Goal: Information Seeking & Learning: Understand process/instructions

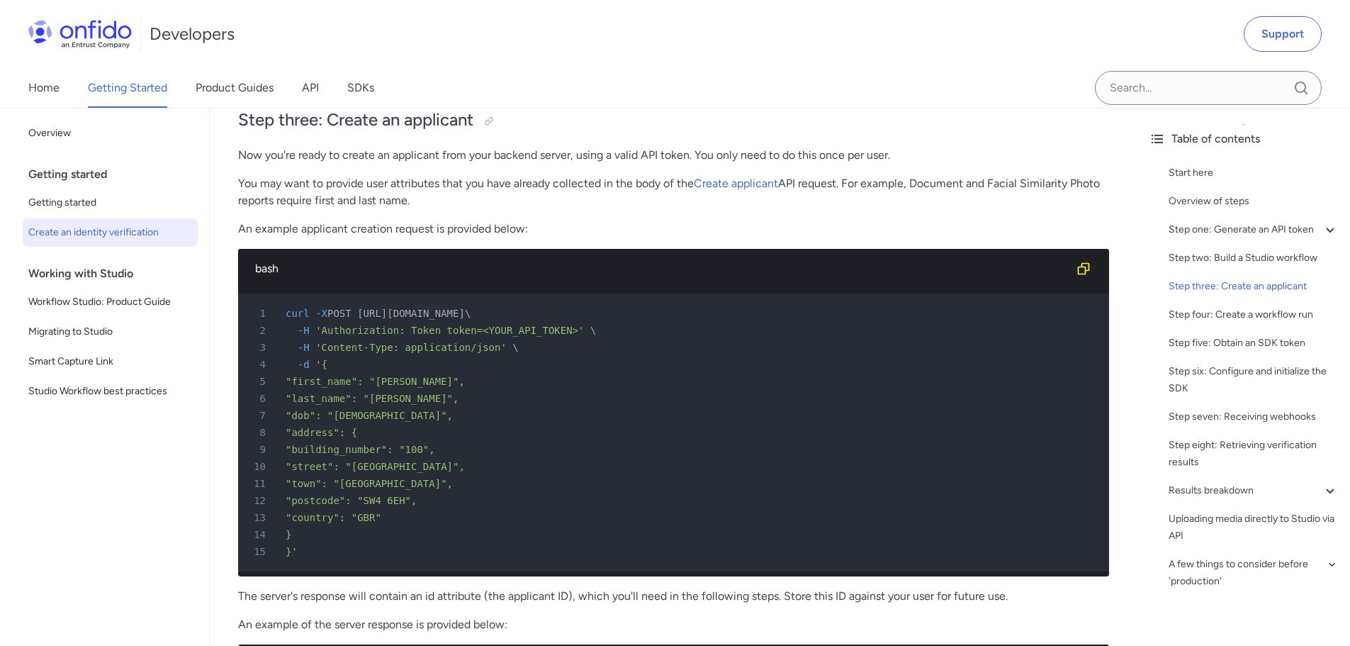
scroll to position [2764, 0]
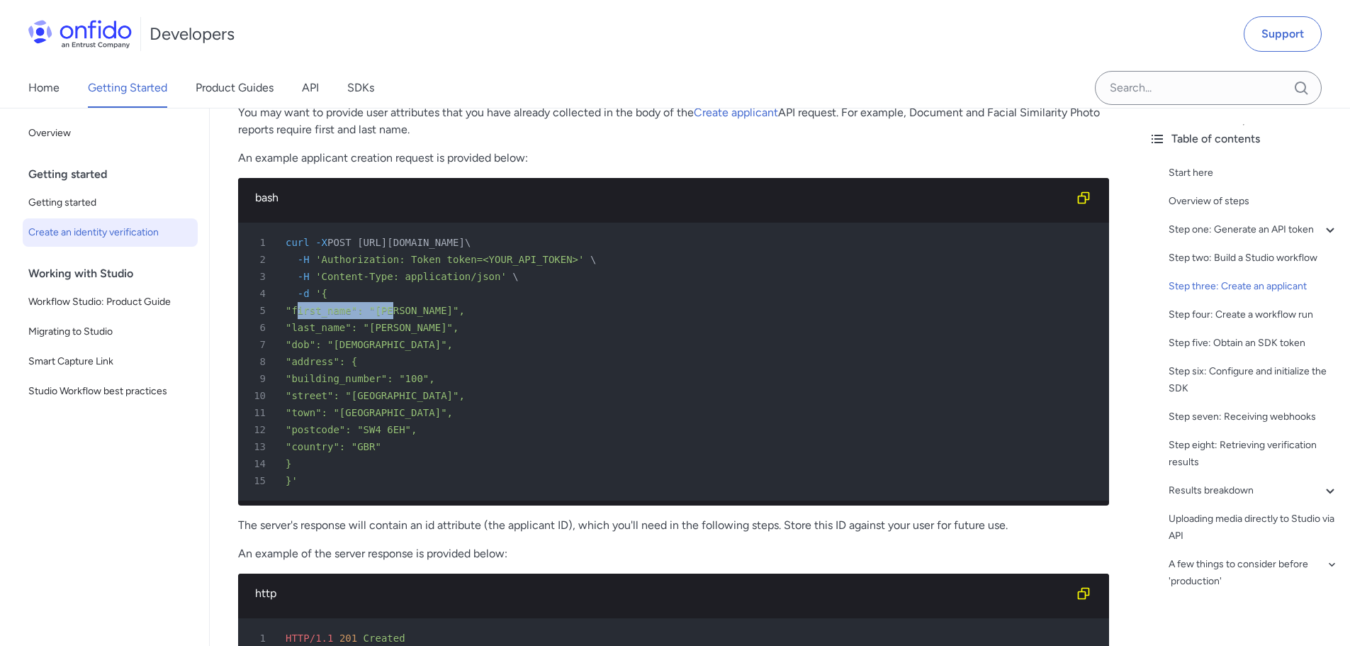
drag, startPoint x: 372, startPoint y: 311, endPoint x: 383, endPoint y: 320, distance: 14.2
click at [387, 311] on span ""first_name": "Jane"," at bounding box center [375, 310] width 179 height 11
click at [405, 330] on div "6 "last_name": "Doe"," at bounding box center [666, 327] width 845 height 17
drag, startPoint x: 344, startPoint y: 343, endPoint x: 425, endPoint y: 344, distance: 80.8
click at [425, 344] on div "7 "dob": "1990-01-31"," at bounding box center [666, 344] width 845 height 17
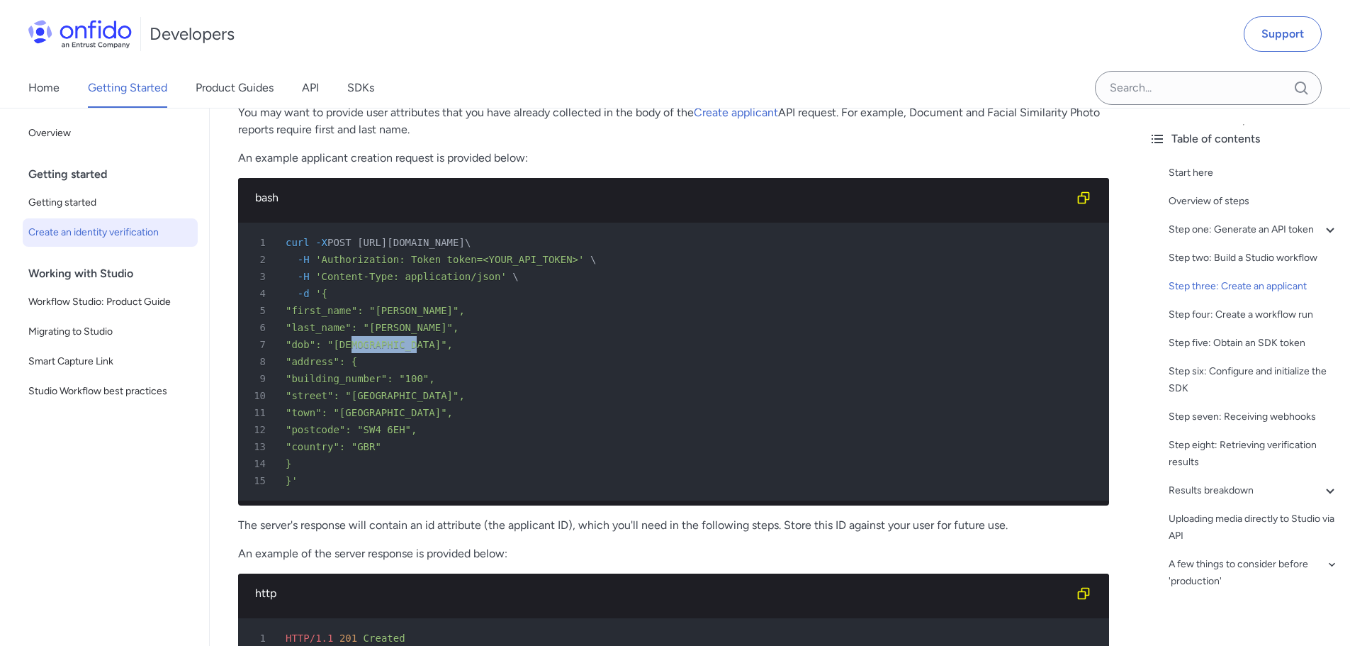
drag, startPoint x: 327, startPoint y: 380, endPoint x: 437, endPoint y: 446, distance: 128.5
click at [437, 446] on pre "1 curl -X POST https://api.eu.onfido.com/v3.6/applicants/ \ 2 -H 'Authorization…" at bounding box center [673, 362] width 871 height 278
click at [438, 449] on div "13 "country": "GBR"" at bounding box center [666, 446] width 845 height 17
drag, startPoint x: 327, startPoint y: 332, endPoint x: 423, endPoint y: 446, distance: 148.9
click at [423, 446] on pre "1 curl -X POST https://api.eu.onfido.com/v3.6/applicants/ \ 2 -H 'Authorization…" at bounding box center [673, 362] width 871 height 278
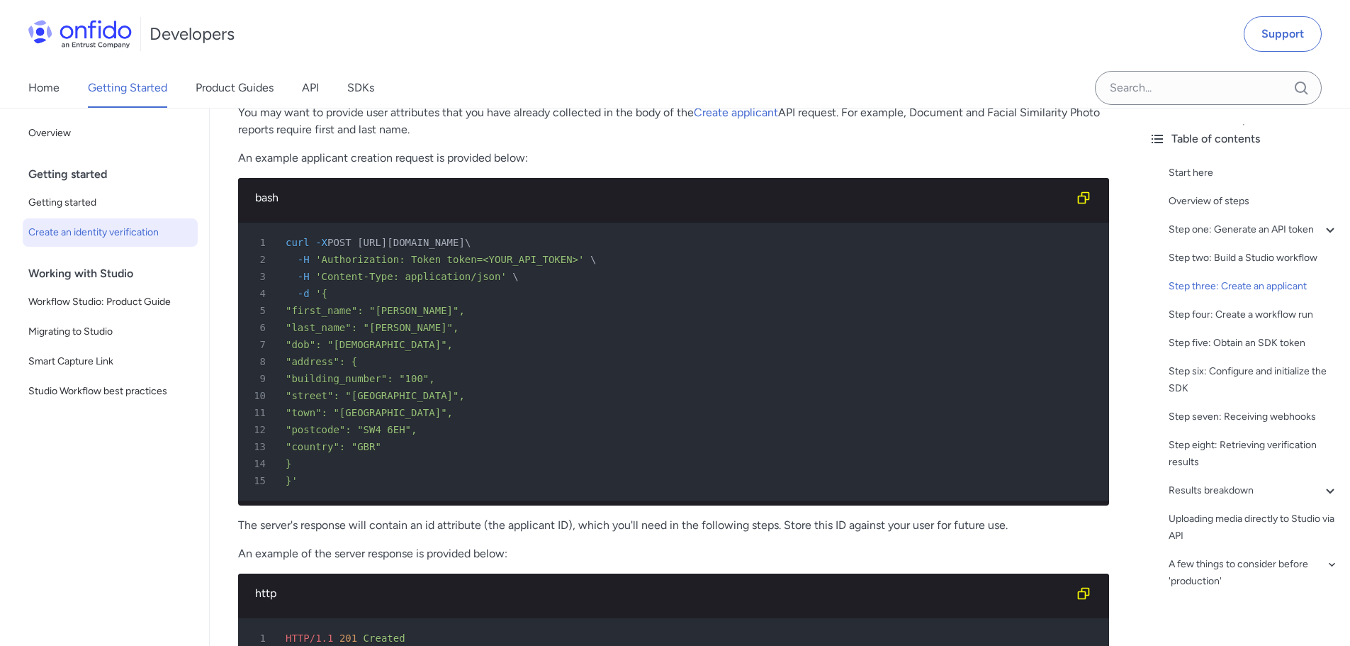
click at [423, 446] on div "13 "country": "GBR"" at bounding box center [666, 446] width 845 height 17
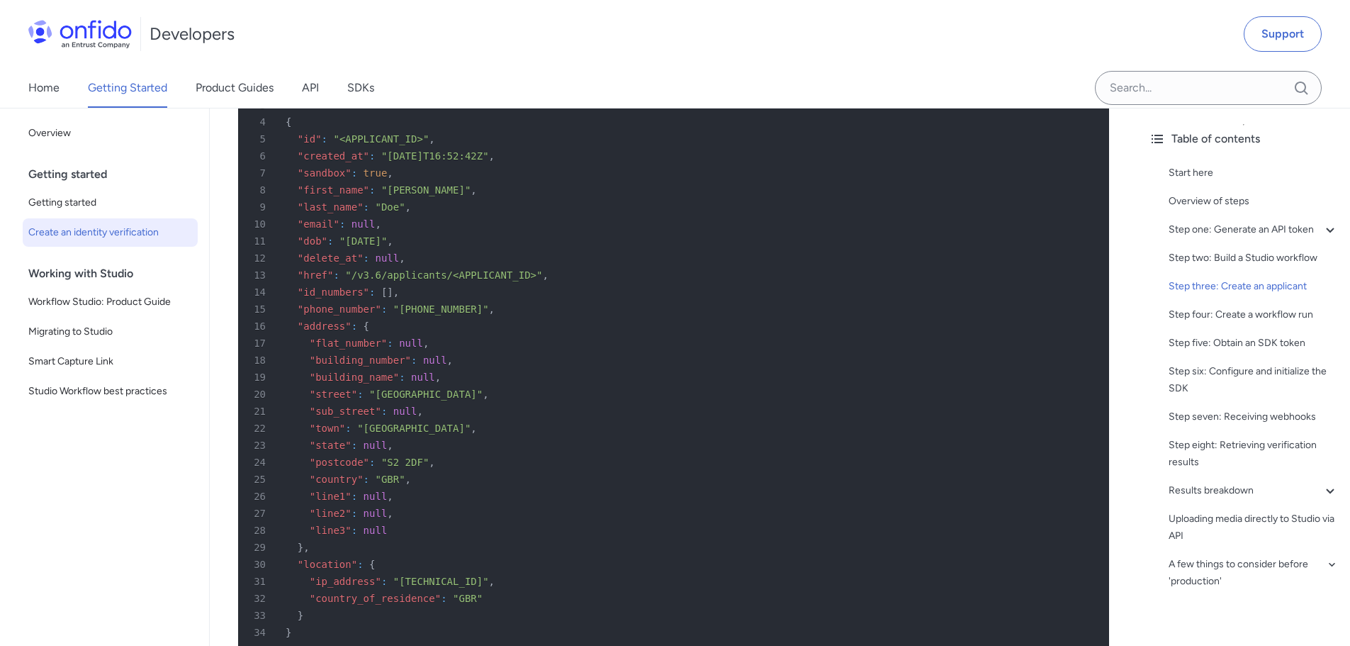
scroll to position [3260, 0]
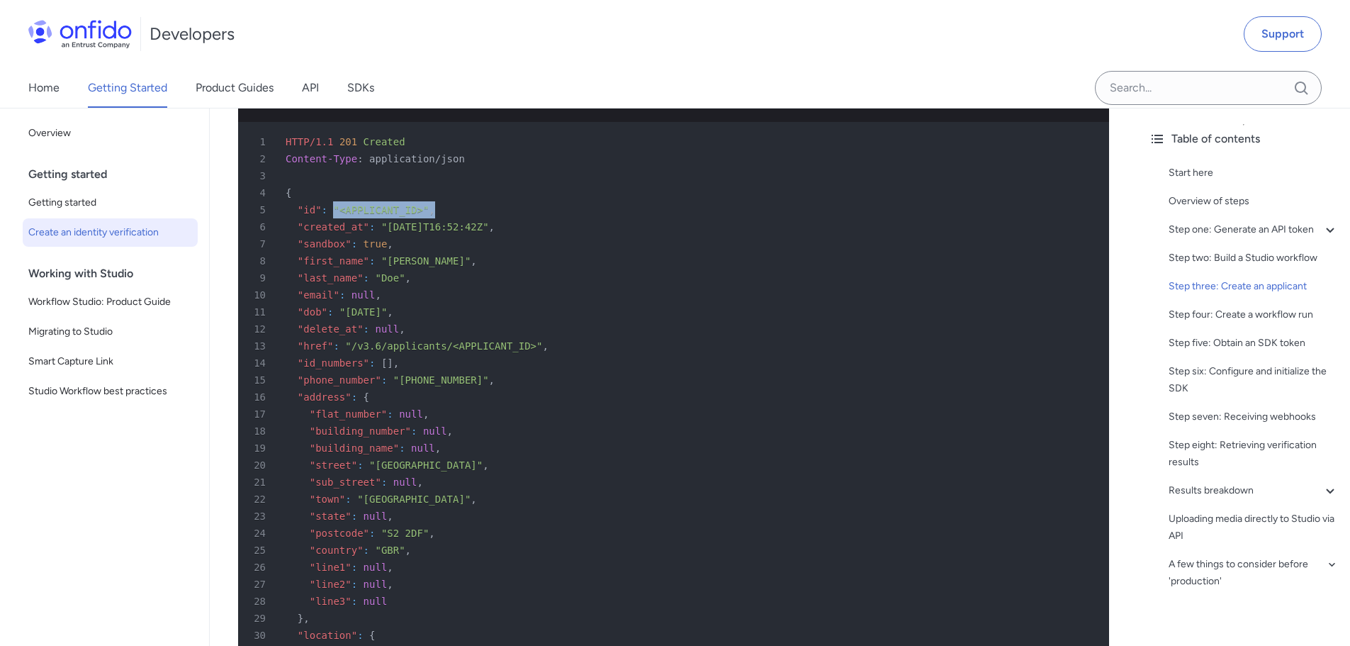
drag, startPoint x: 331, startPoint y: 218, endPoint x: 422, endPoint y: 218, distance: 90.7
click at [422, 218] on div "5 "id" : "<APPLICANT_ID>" ," at bounding box center [666, 209] width 845 height 17
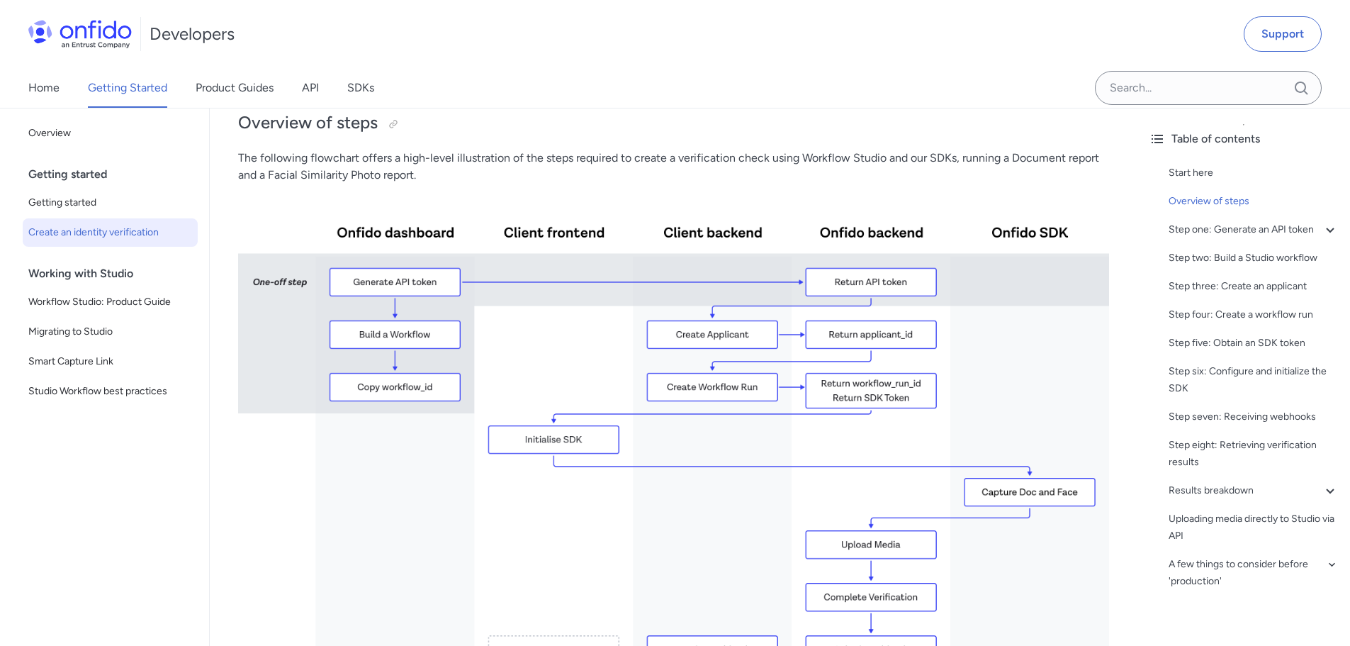
scroll to position [354, 0]
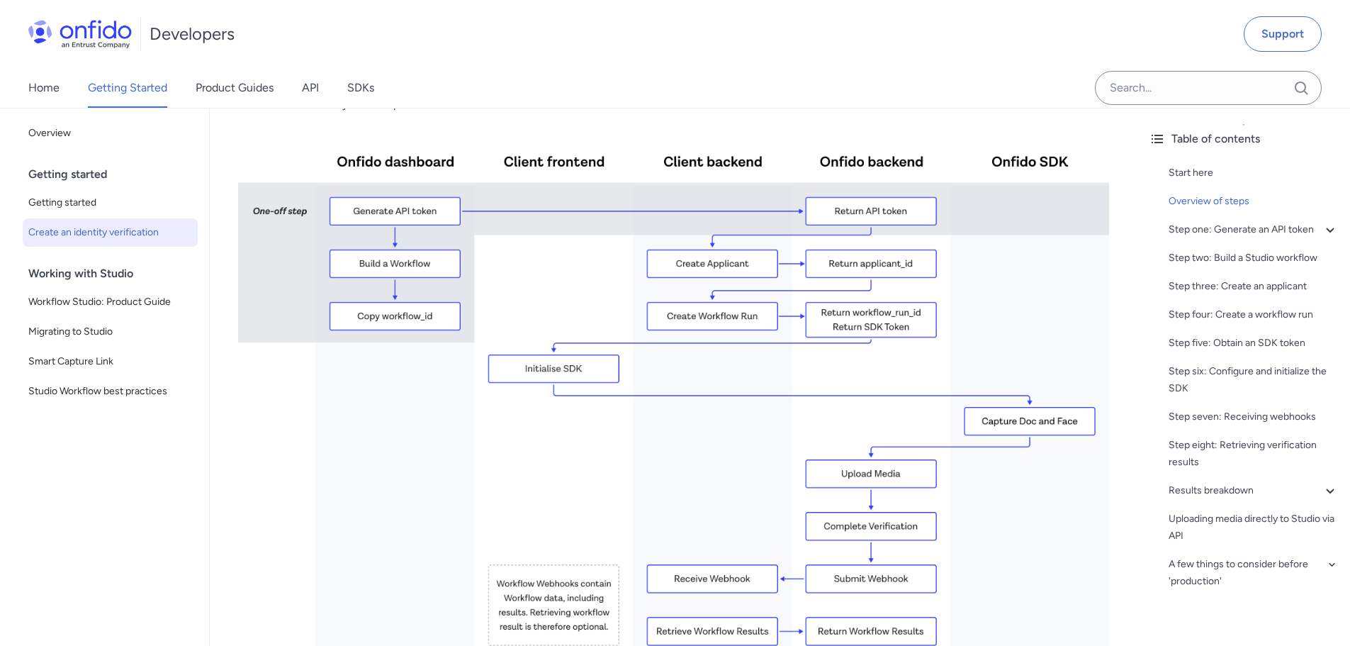
drag, startPoint x: 371, startPoint y: 1, endPoint x: 810, endPoint y: 67, distance: 443.5
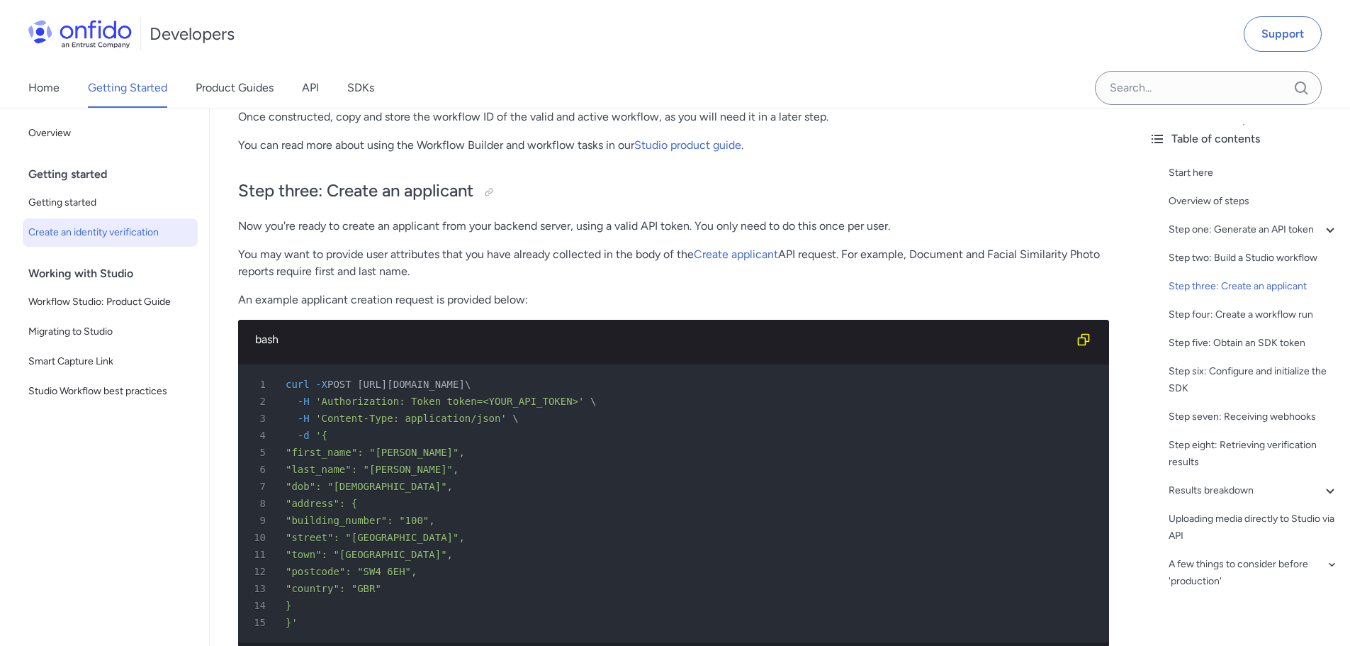
scroll to position [2693, 0]
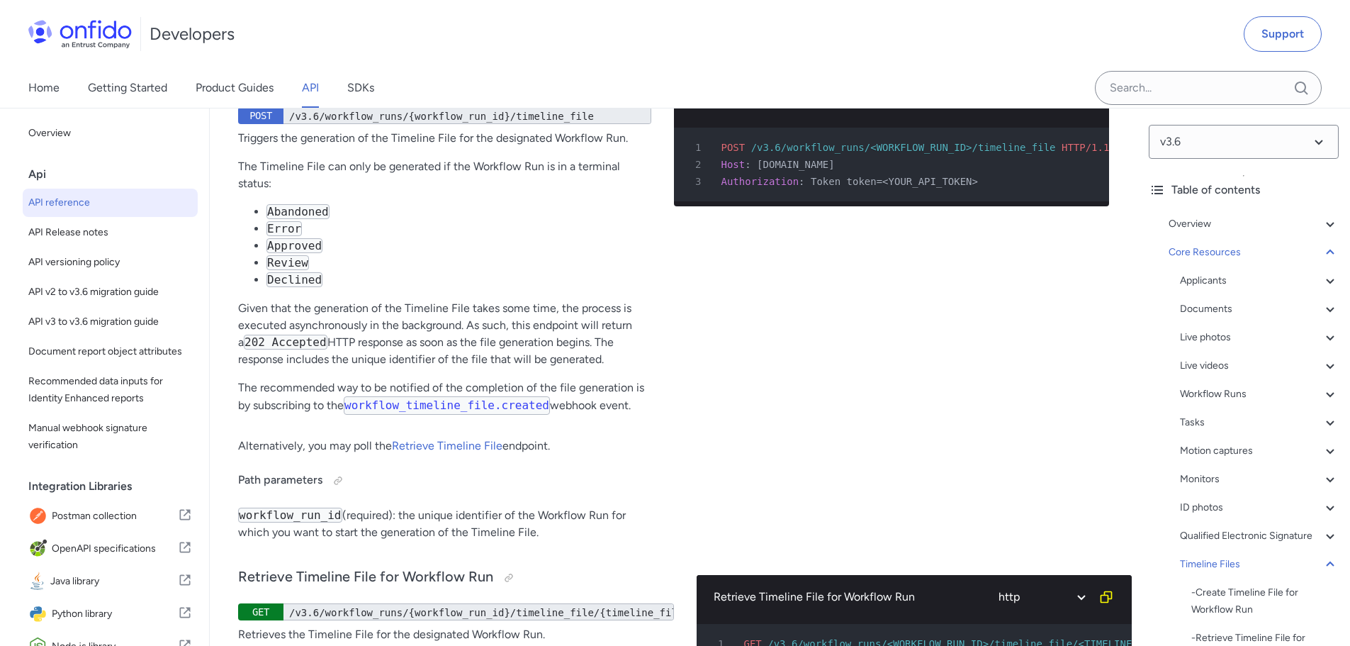
scroll to position [47877, 0]
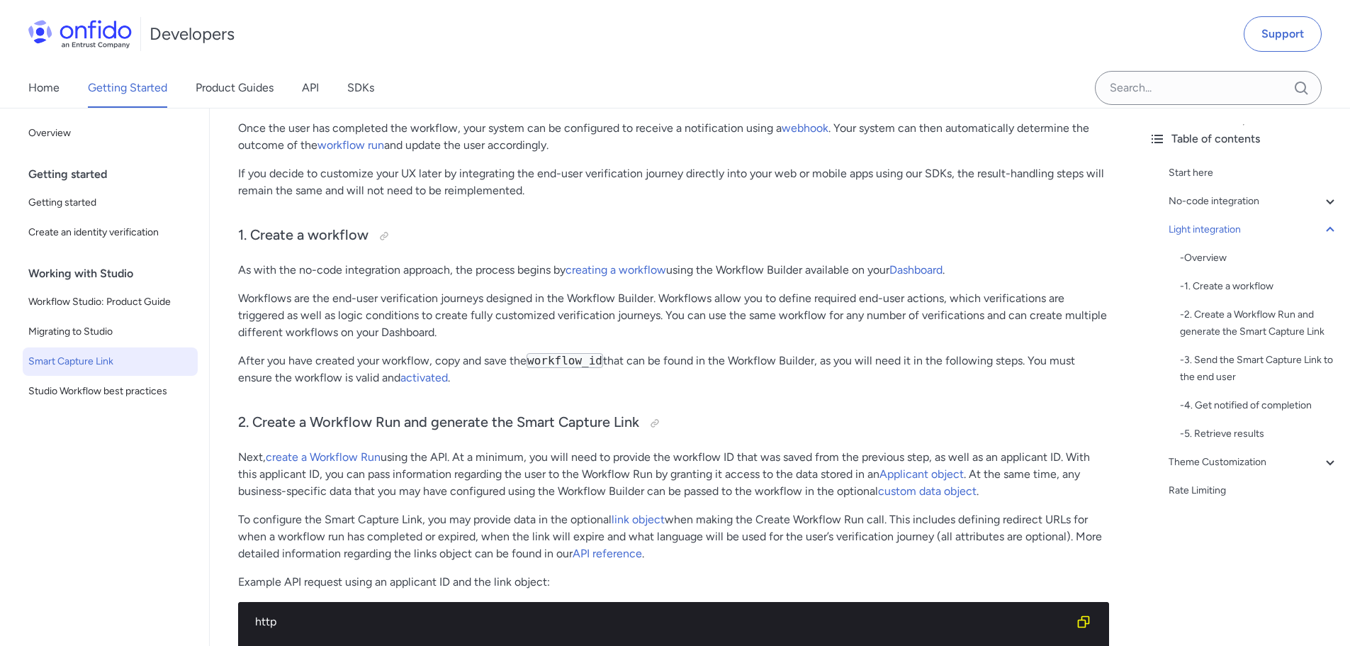
scroll to position [855, 0]
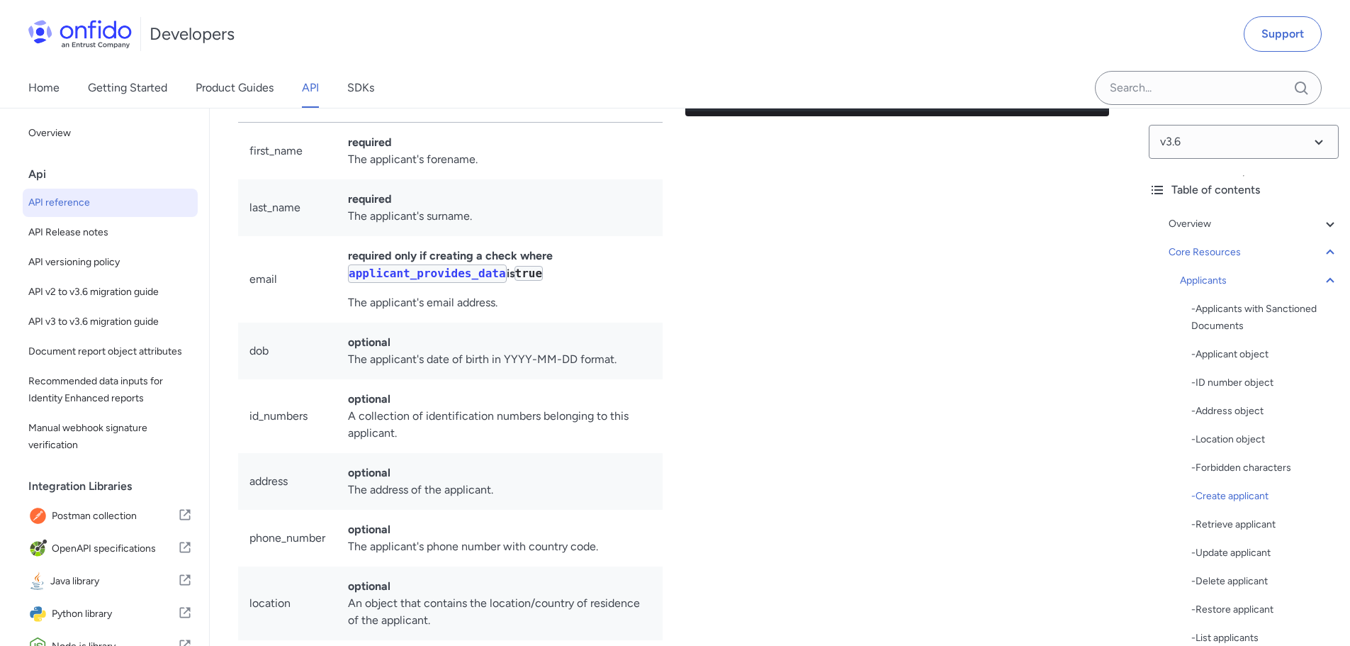
scroll to position [17475, 0]
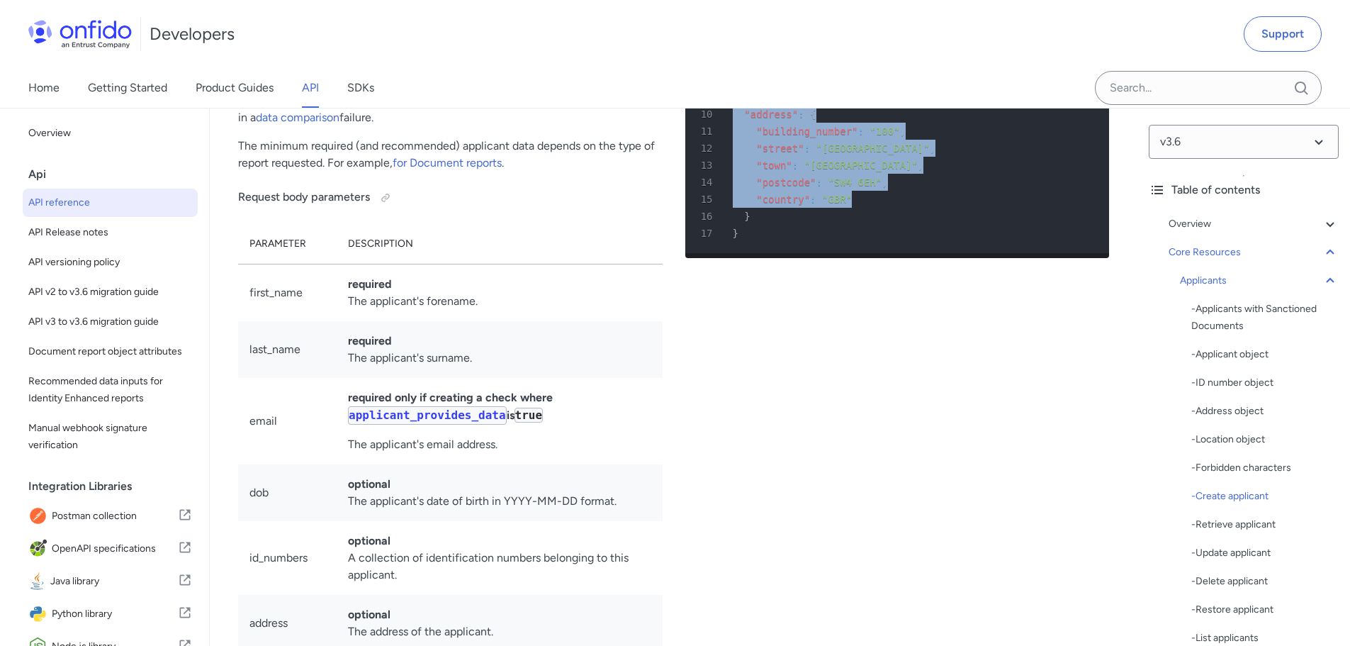
drag, startPoint x: 750, startPoint y: 190, endPoint x: 877, endPoint y: 339, distance: 196.6
click at [873, 253] on pre "1 POST /v3.6/applicants/ HTTP/1.1 2 Host : [DOMAIN_NAME] 3 Authorization : Toke…" at bounding box center [897, 97] width 425 height 312
click at [878, 225] on div "16 }" at bounding box center [890, 216] width 399 height 17
drag, startPoint x: 747, startPoint y: 235, endPoint x: 877, endPoint y: 305, distance: 148.1
click at [876, 253] on pre "1 POST /v3.6/applicants/ HTTP/1.1 2 Host : [DOMAIN_NAME] 3 Authorization : Toke…" at bounding box center [897, 97] width 425 height 312
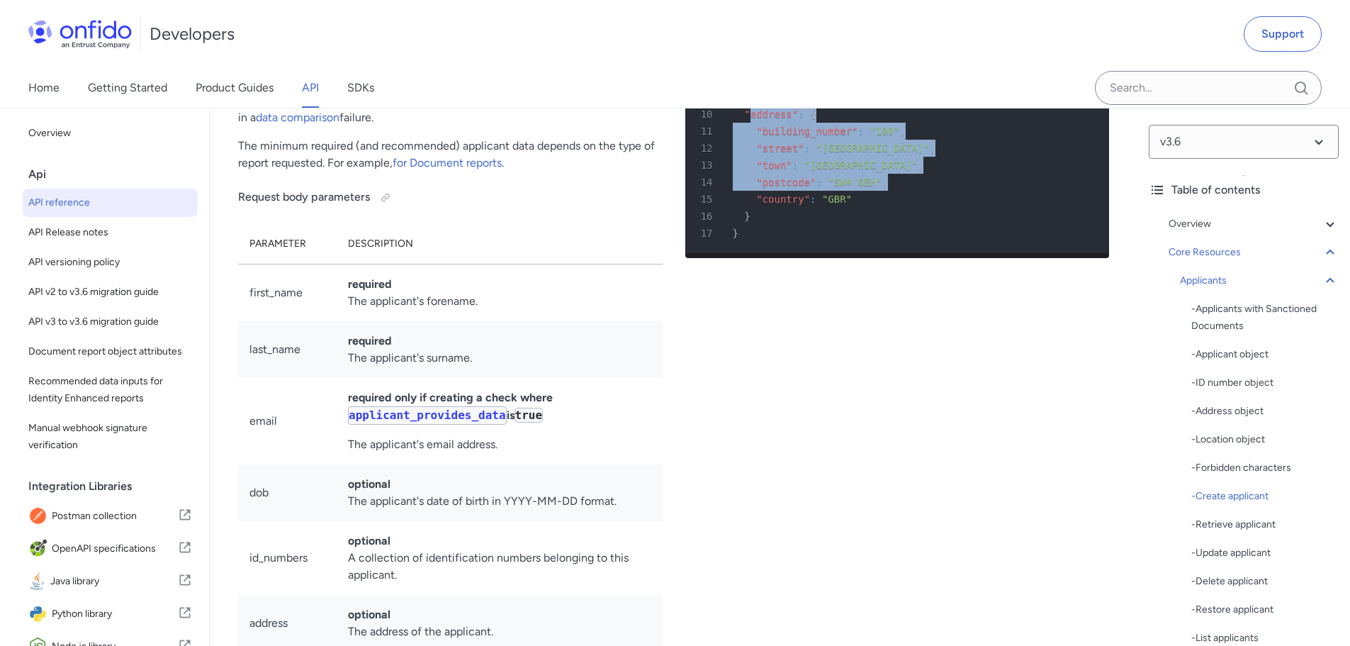
click at [892, 191] on div "14 "postcode" : "SW4 6EH" ," at bounding box center [890, 182] width 399 height 17
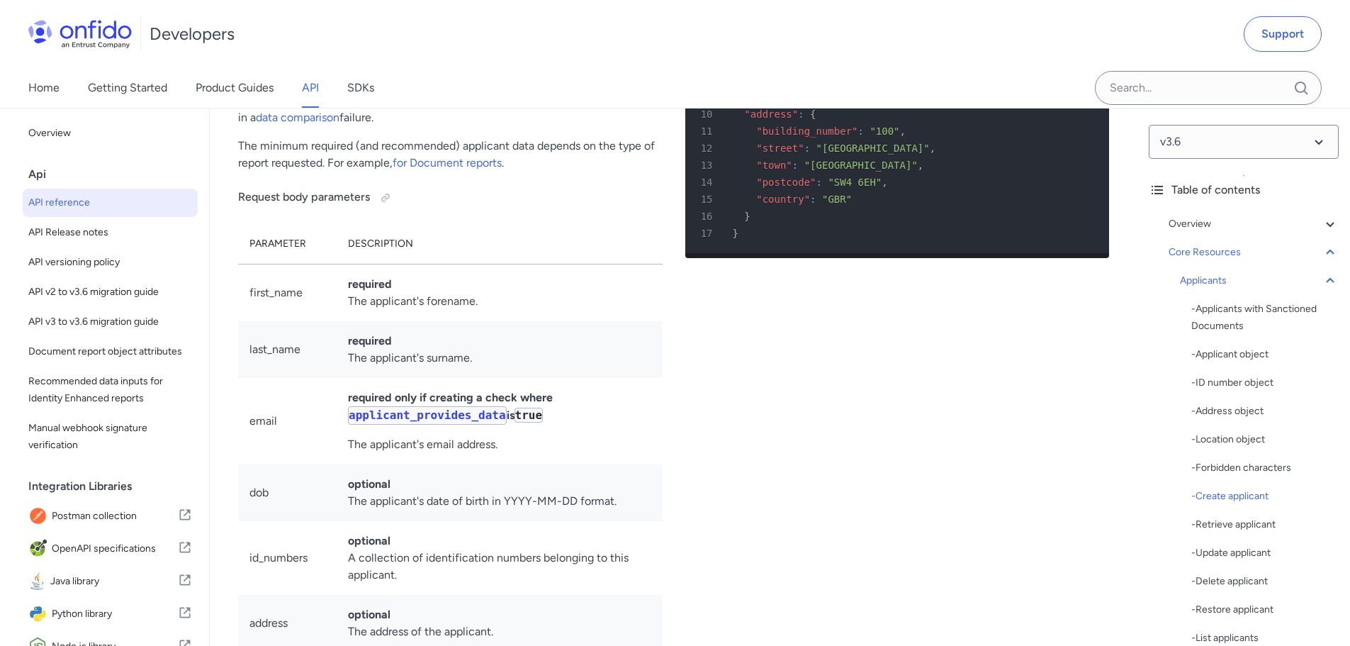
click at [334, 172] on p "The minimum required (and recommended) applicant data depends on the type of re…" at bounding box center [450, 154] width 425 height 34
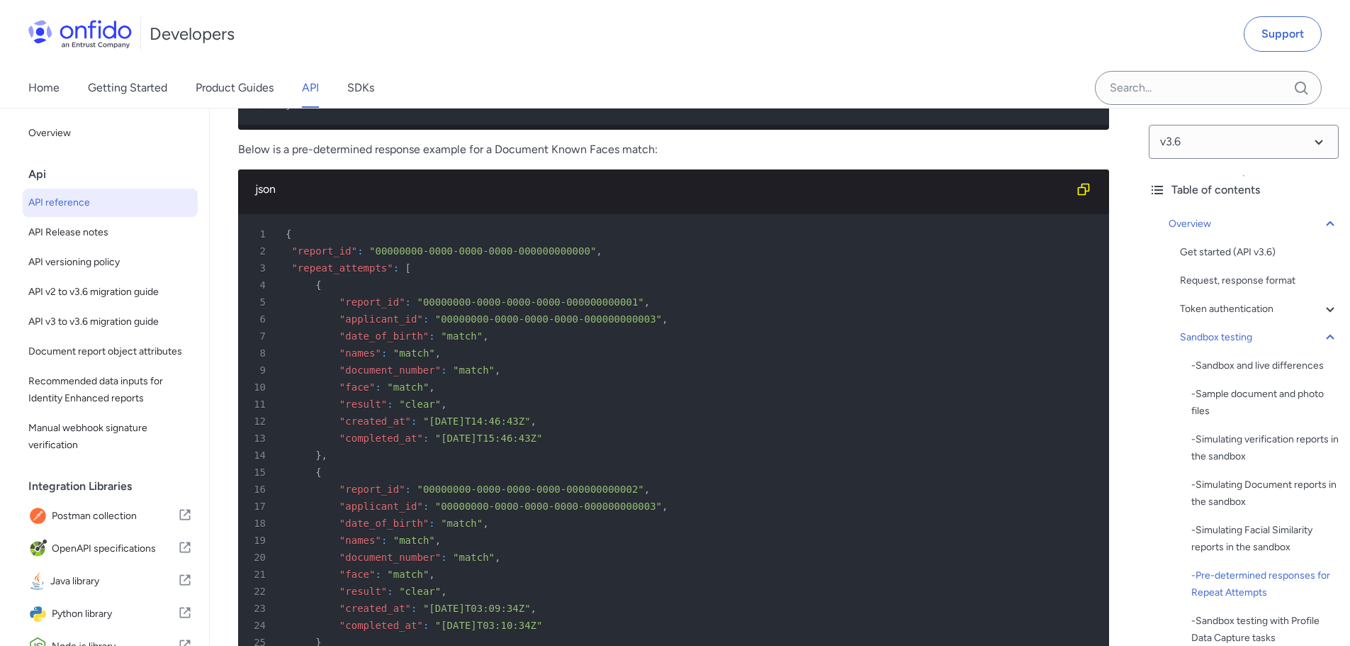
scroll to position [0, 0]
